Goal: Transaction & Acquisition: Purchase product/service

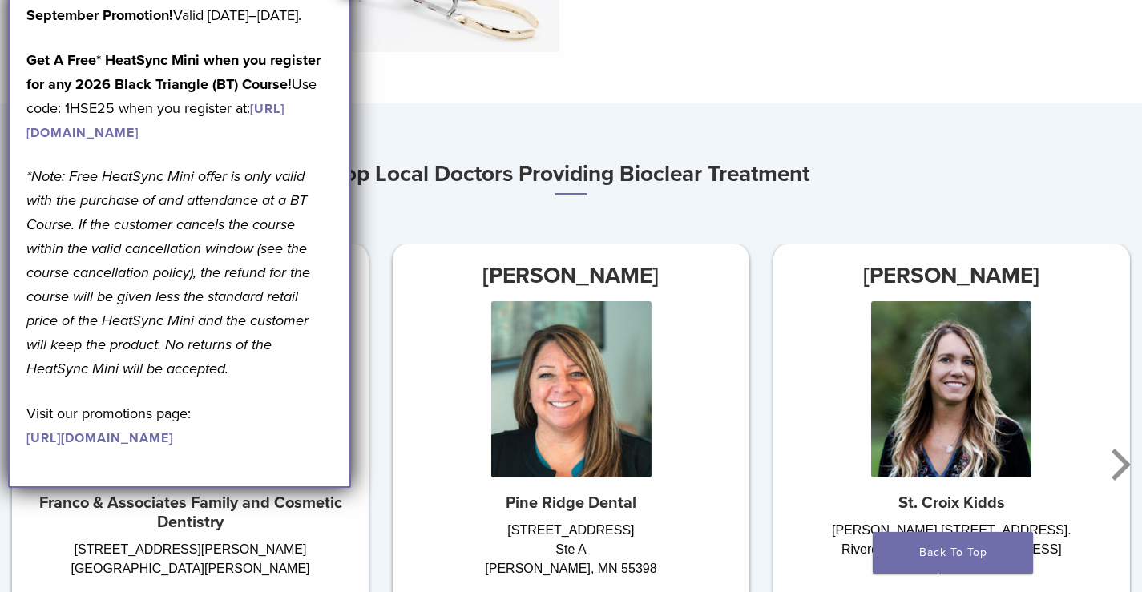
scroll to position [802, 0]
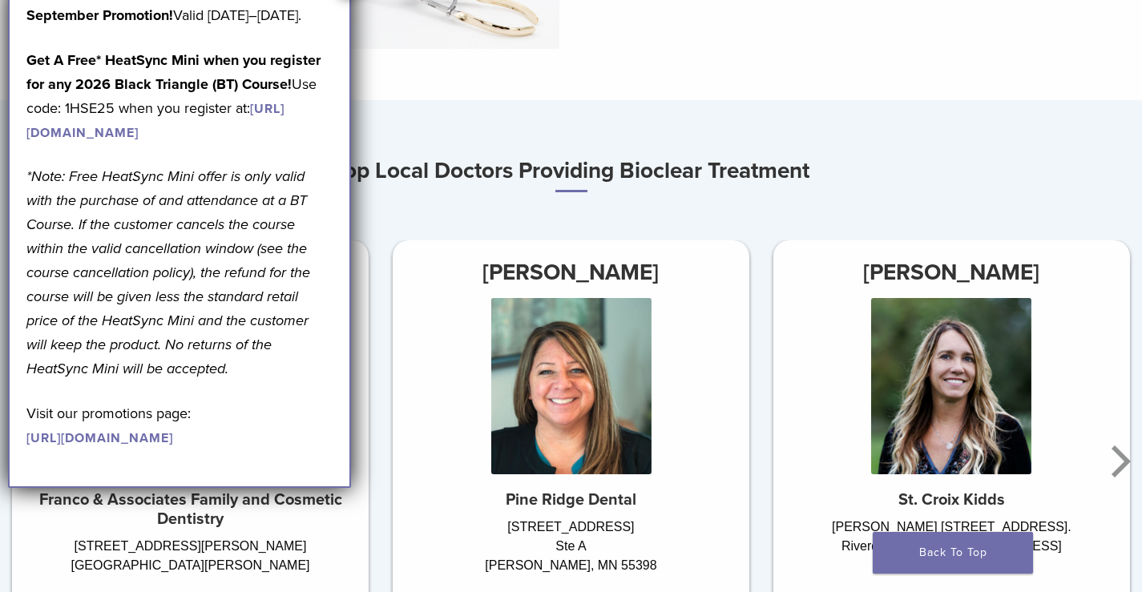
click at [268, 450] on p "Visit our promotions page: [URL][DOMAIN_NAME]" at bounding box center [179, 426] width 306 height 48
click at [395, 223] on div "Top Local Doctors Providing Bioclear Treatment Dr.Jenny Narr Pine Ridge Dental …" at bounding box center [571, 417] width 1142 height 532
click at [395, 222] on div "Top Local Doctors Providing Bioclear Treatment Dr.Jenny Narr Pine Ridge Dental …" at bounding box center [571, 417] width 1142 height 532
click at [931, 456] on icon "Next" at bounding box center [1118, 462] width 32 height 96
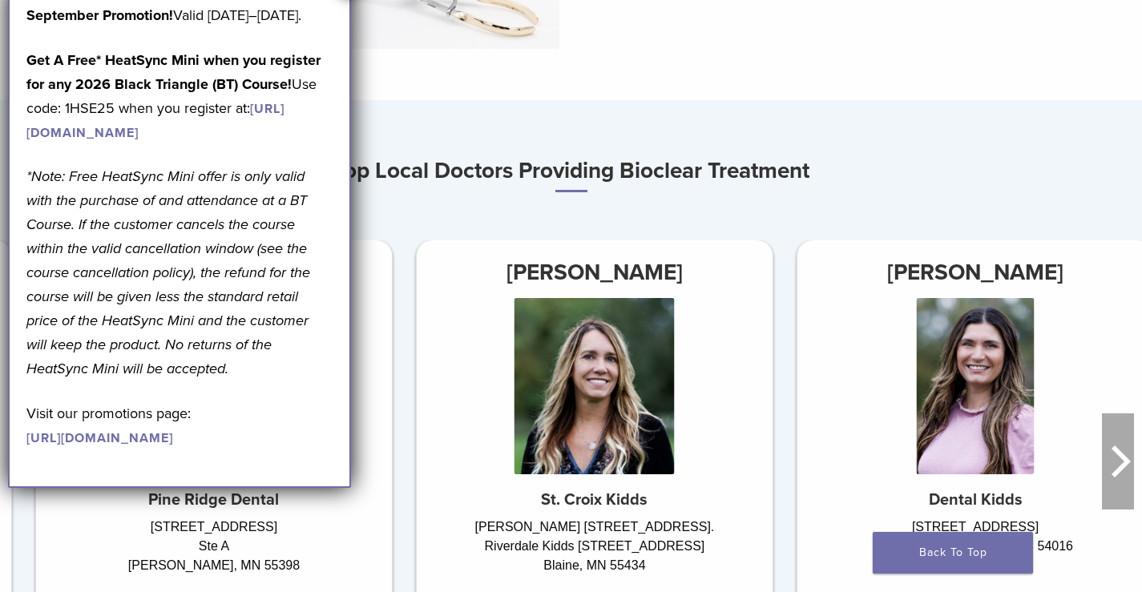
click at [931, 454] on icon "Next" at bounding box center [1118, 462] width 32 height 96
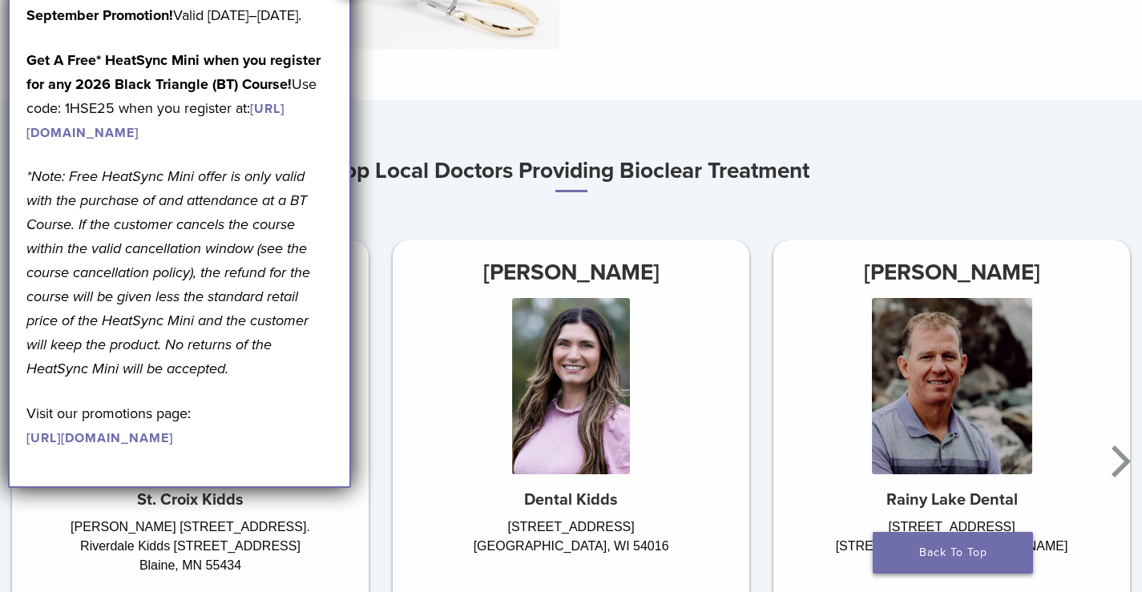
click at [931, 555] on link "Back To Top" at bounding box center [953, 553] width 160 height 42
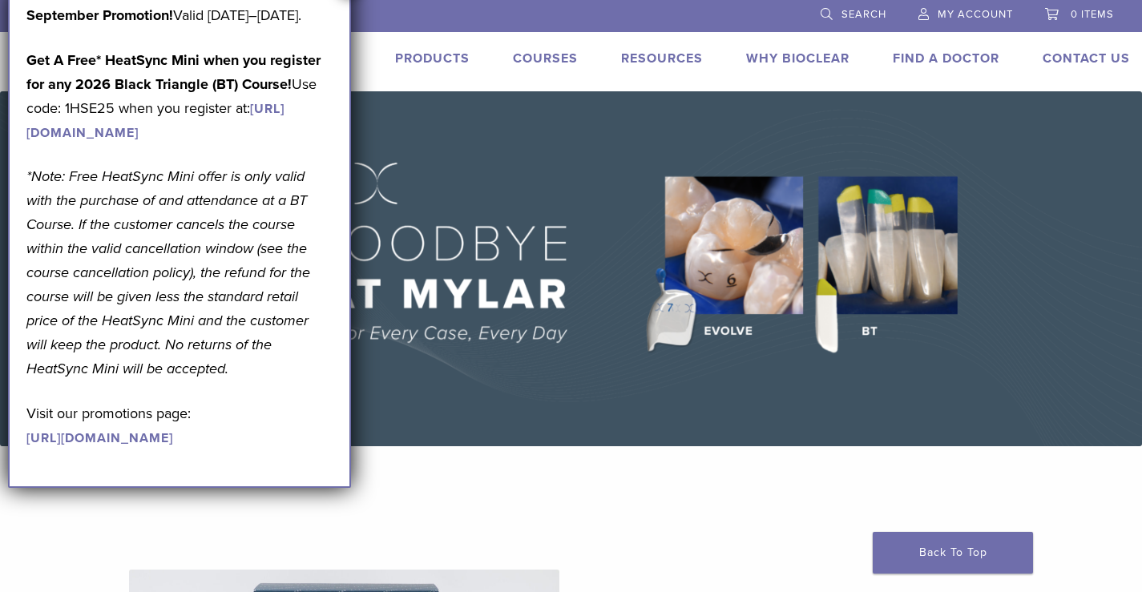
click at [427, 53] on link "Products" at bounding box center [432, 58] width 75 height 16
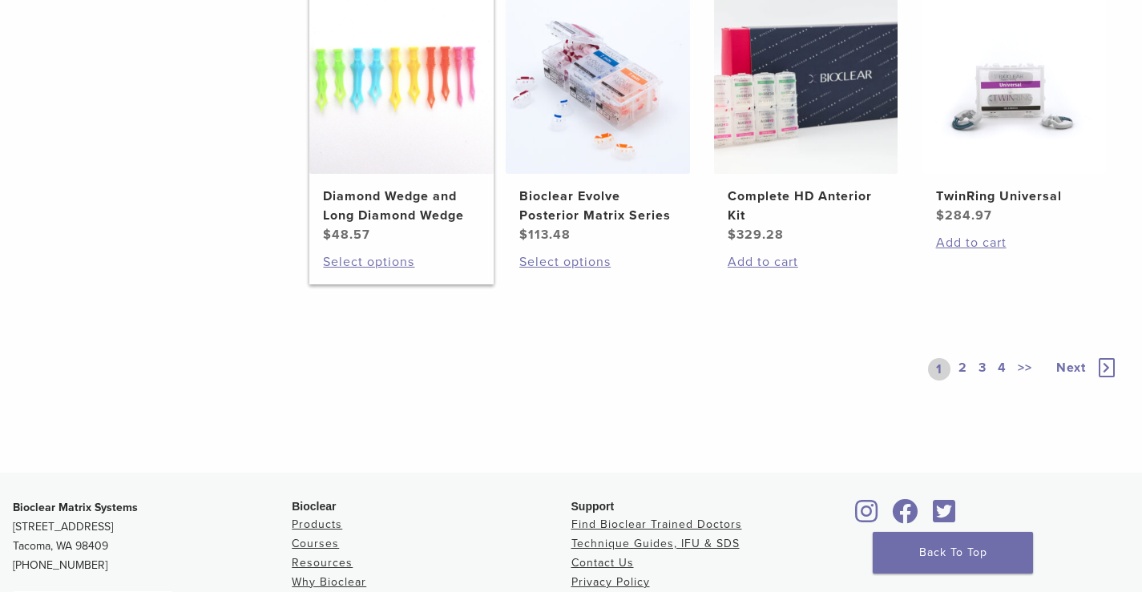
scroll to position [1282, 0]
